Goal: Task Accomplishment & Management: Manage account settings

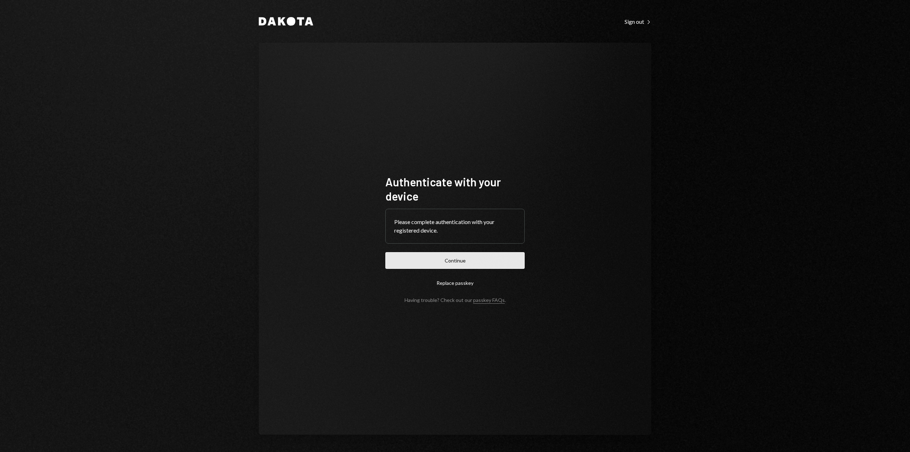
click at [439, 257] on button "Continue" at bounding box center [454, 260] width 139 height 17
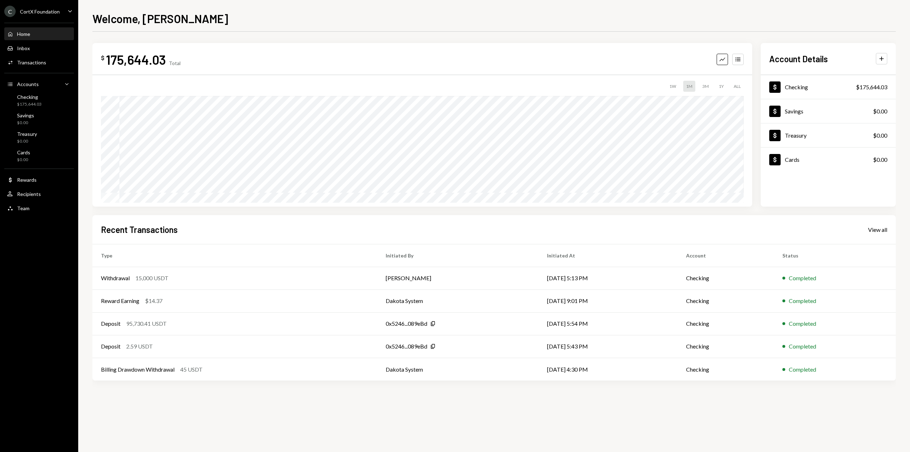
click at [71, 15] on div "Caret Down" at bounding box center [70, 11] width 8 height 9
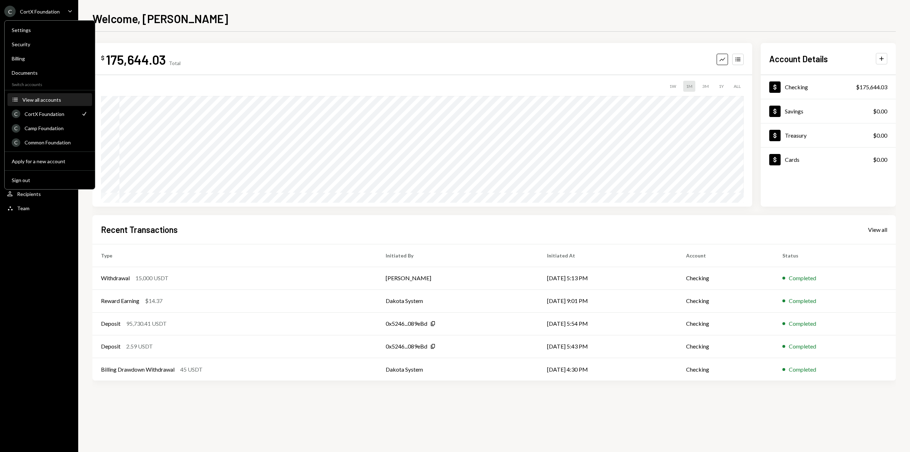
click at [63, 101] on div "View all accounts" at bounding box center [54, 100] width 65 height 6
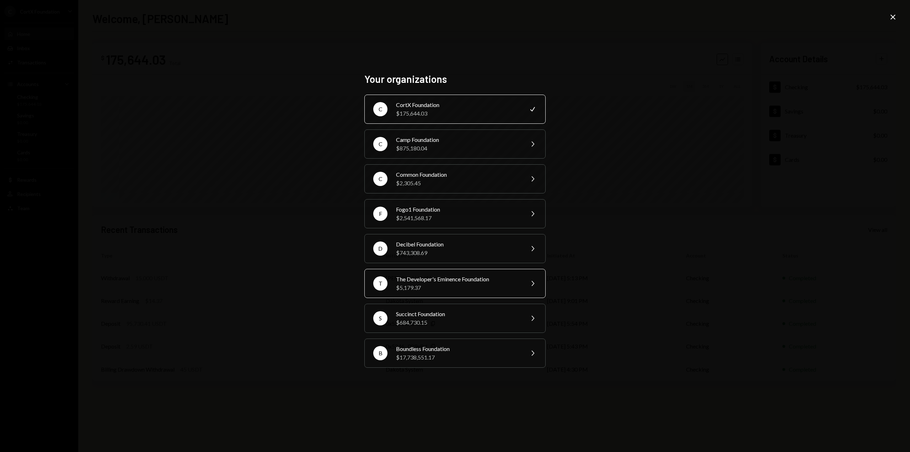
click at [408, 277] on div "The Developer's Eminence Foundation" at bounding box center [458, 279] width 124 height 9
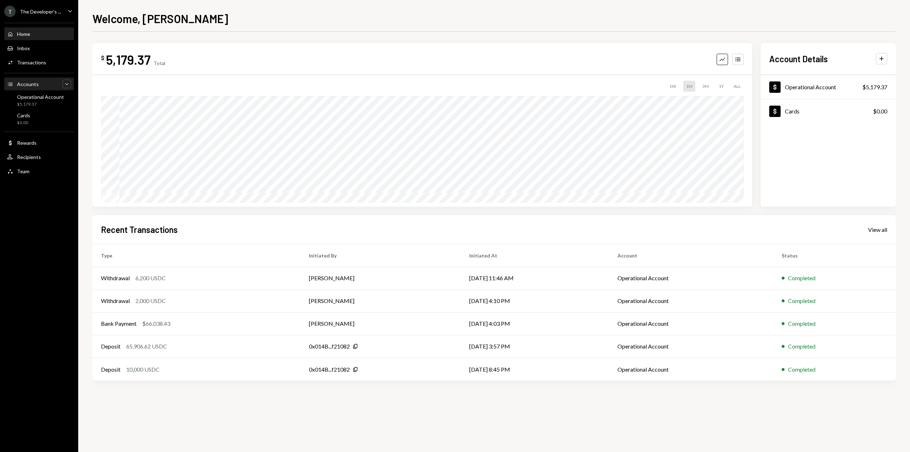
click at [66, 86] on icon "Caret Down" at bounding box center [66, 83] width 7 height 7
click at [65, 84] on icon "Caret Up" at bounding box center [66, 83] width 7 height 7
click at [60, 10] on div "T The Developer's ... Caret Down" at bounding box center [39, 11] width 78 height 11
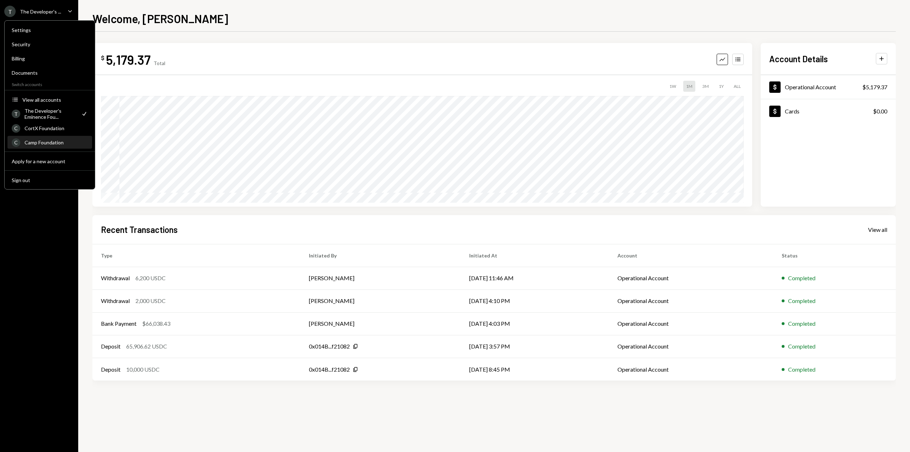
click at [52, 138] on div "C Camp Foundation" at bounding box center [50, 142] width 76 height 12
